Goal: Task Accomplishment & Management: Manage account settings

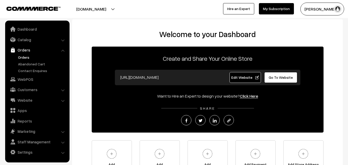
click at [23, 57] on link "Orders" at bounding box center [42, 57] width 51 height 5
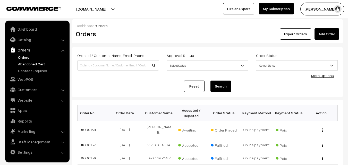
click at [27, 63] on link "Abandoned Cart" at bounding box center [42, 63] width 51 height 5
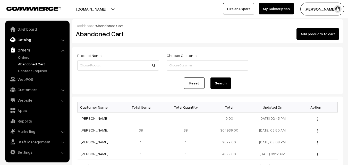
click at [26, 41] on link "Catalog" at bounding box center [36, 39] width 61 height 9
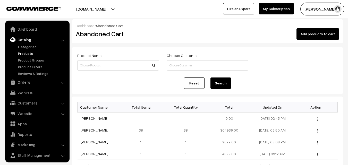
click at [26, 53] on link "Products" at bounding box center [42, 53] width 51 height 5
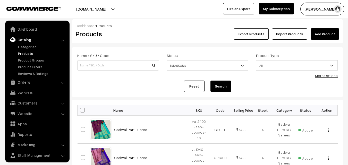
scroll to position [13, 0]
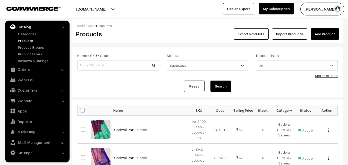
click at [26, 42] on link "Products" at bounding box center [42, 40] width 51 height 5
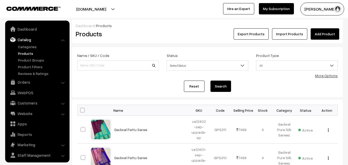
scroll to position [13, 0]
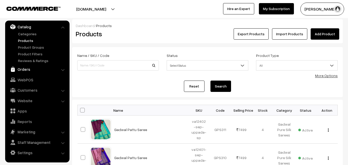
click at [26, 70] on link "Orders" at bounding box center [36, 69] width 61 height 9
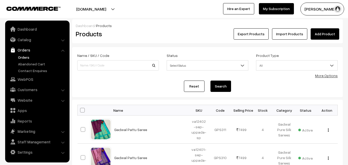
click at [25, 57] on link "Orders" at bounding box center [42, 57] width 51 height 5
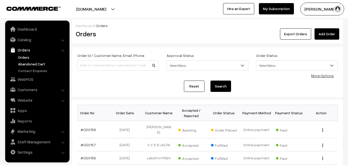
click at [28, 64] on link "Abandoned Cart" at bounding box center [42, 63] width 51 height 5
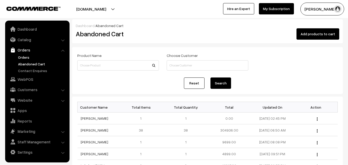
click at [17, 58] on link "Orders" at bounding box center [42, 57] width 51 height 5
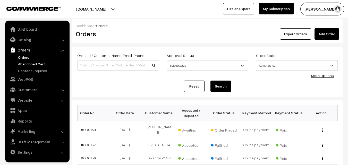
click at [25, 62] on link "Abandoned Cart" at bounding box center [42, 63] width 51 height 5
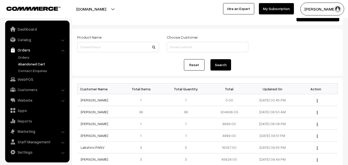
scroll to position [26, 0]
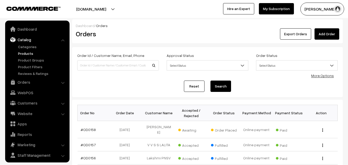
click at [29, 52] on link "Products" at bounding box center [42, 53] width 51 height 5
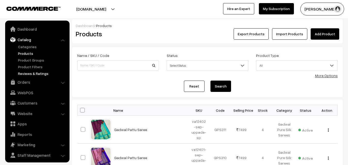
scroll to position [13, 0]
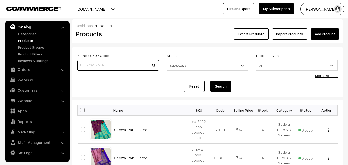
paste input "Va6861-mar-mangalagiri-lax"
type input "Va6861-mar-mangalagiri-lax"
click at [226, 87] on button "Search" at bounding box center [221, 86] width 21 height 11
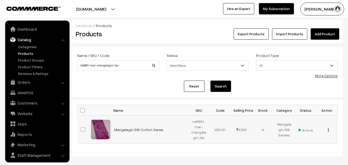
scroll to position [13, 0]
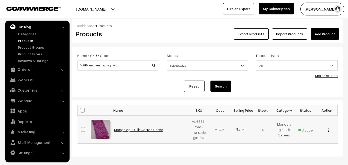
click at [139, 129] on link "Mangalagiri Silk Cotton Saree" at bounding box center [138, 130] width 49 height 4
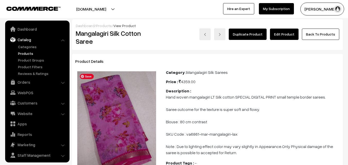
scroll to position [13, 0]
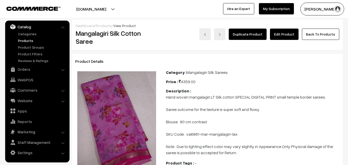
click at [287, 34] on link "Edit Product" at bounding box center [284, 34] width 29 height 11
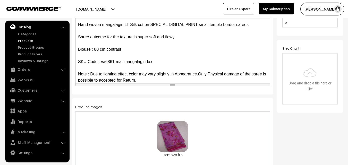
click at [26, 43] on link "Products" at bounding box center [42, 40] width 51 height 5
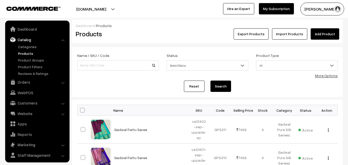
scroll to position [13, 0]
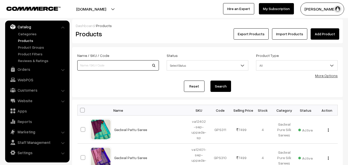
paste input "Va6861-mar-mangalagiri-lax"
type input "Va6861-mar-mangalagiri-lax"
click at [224, 86] on button "Search" at bounding box center [221, 86] width 21 height 11
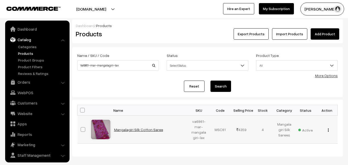
scroll to position [13, 0]
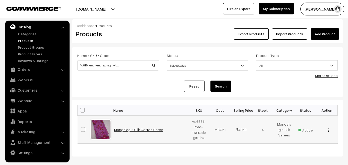
click at [148, 132] on link "Mangalagiri Silk Cotton Saree" at bounding box center [138, 130] width 49 height 4
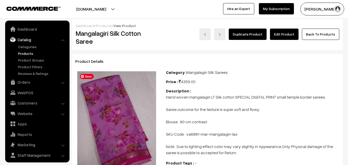
scroll to position [13, 0]
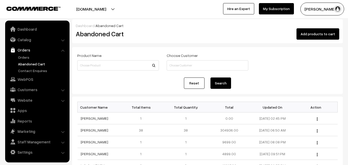
click at [23, 58] on link "Orders" at bounding box center [42, 57] width 51 height 5
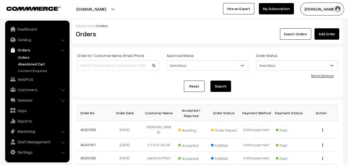
click at [25, 63] on link "Abandoned Cart" at bounding box center [42, 63] width 51 height 5
